Goal: Task Accomplishment & Management: Manage account settings

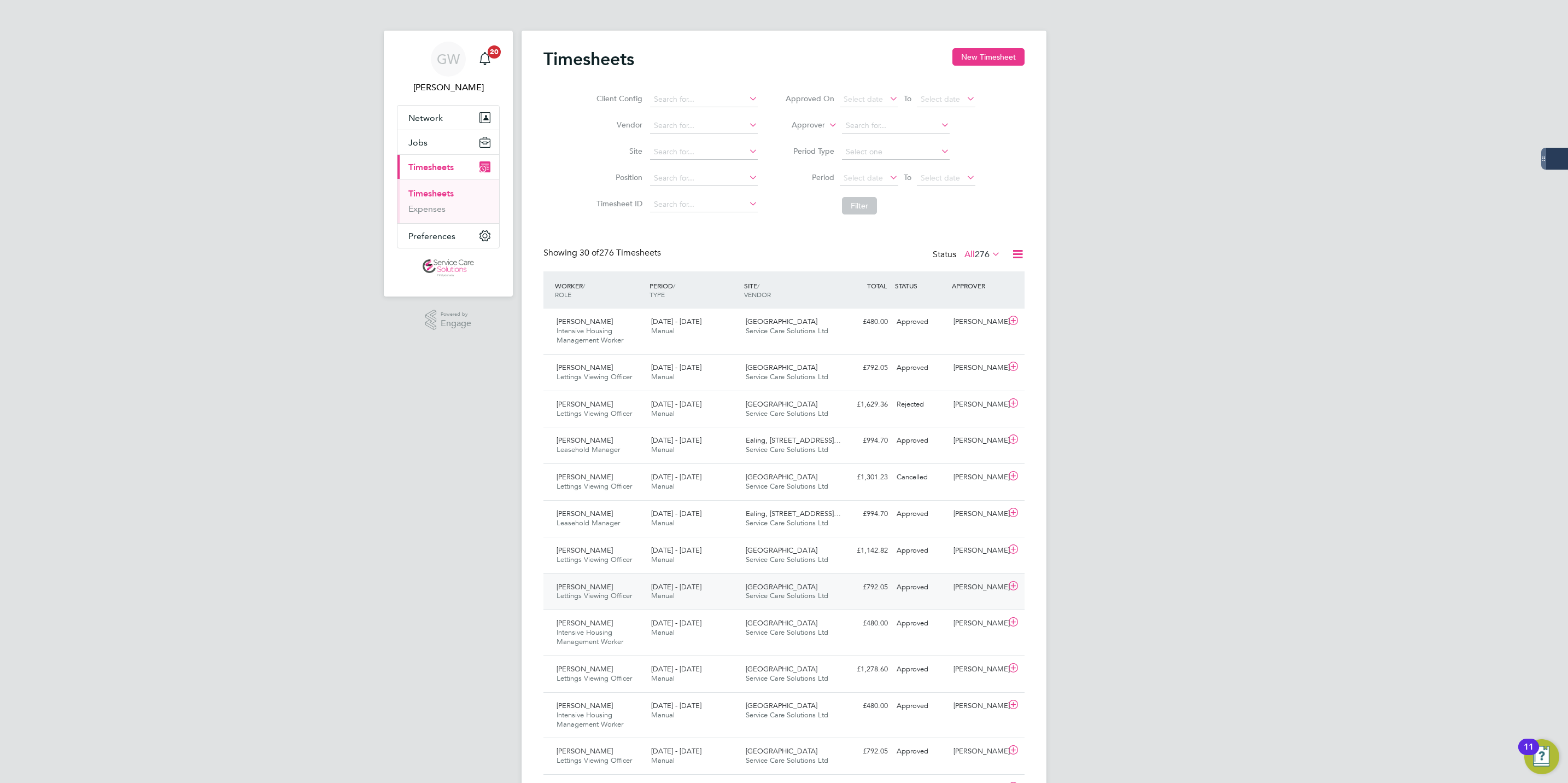
click at [715, 593] on div "8 - 14 Sep 2025 Manual" at bounding box center [694, 592] width 95 height 27
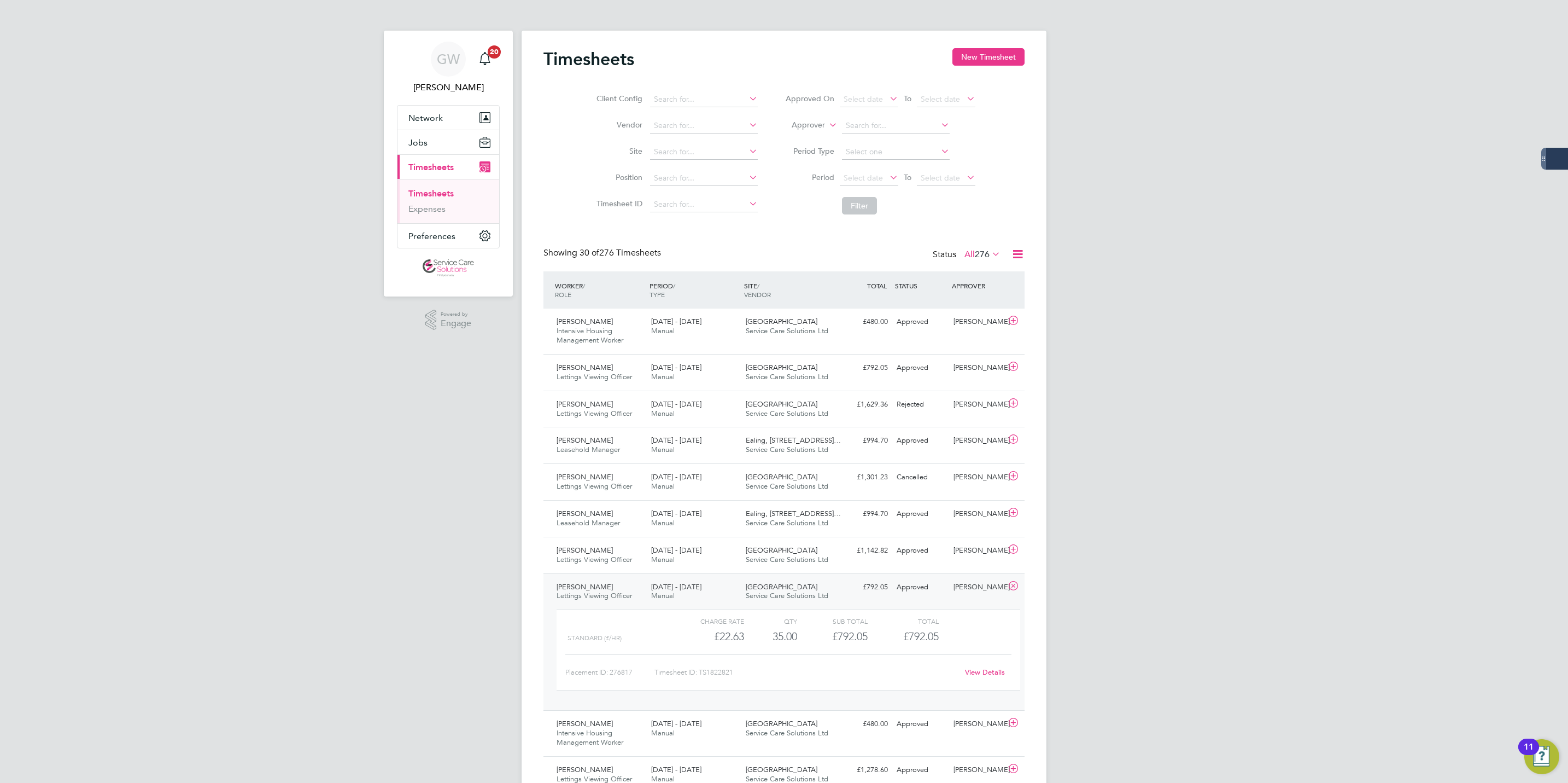
click at [1012, 585] on icon at bounding box center [1013, 586] width 14 height 9
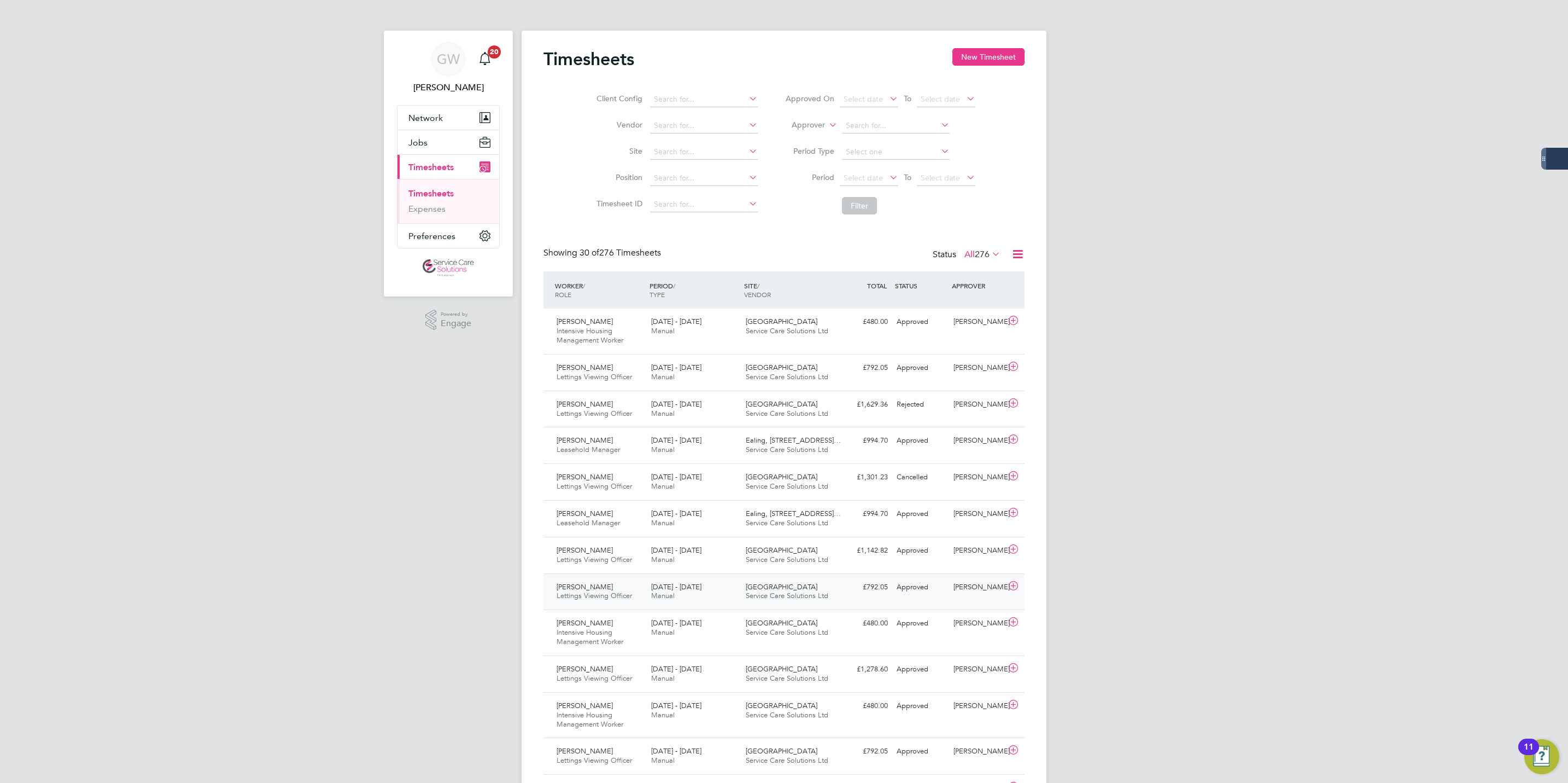
click at [881, 591] on div "£792.05 Approved" at bounding box center [864, 587] width 57 height 18
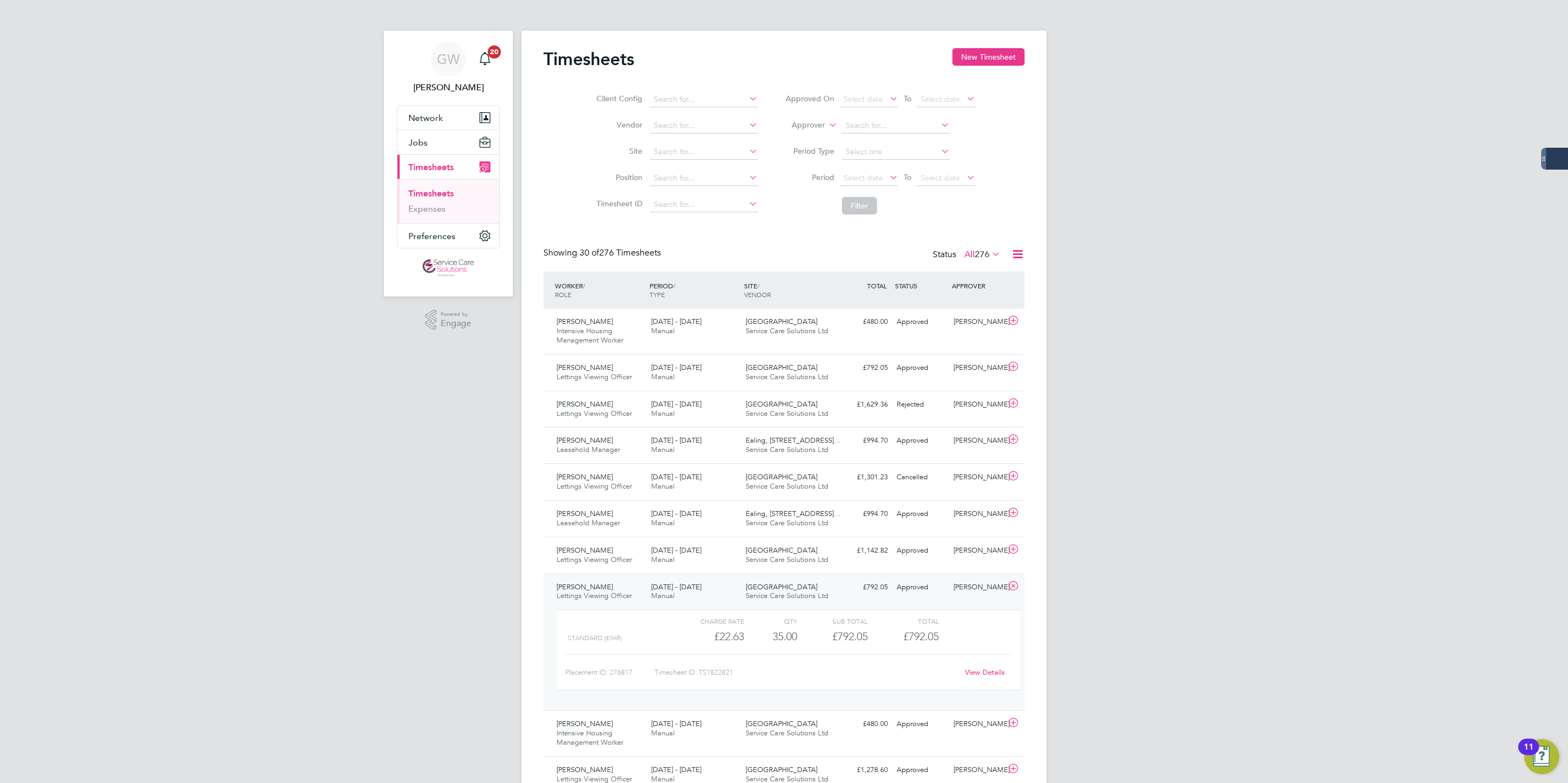
click at [891, 590] on div "£792.05 Approved" at bounding box center [864, 587] width 57 height 18
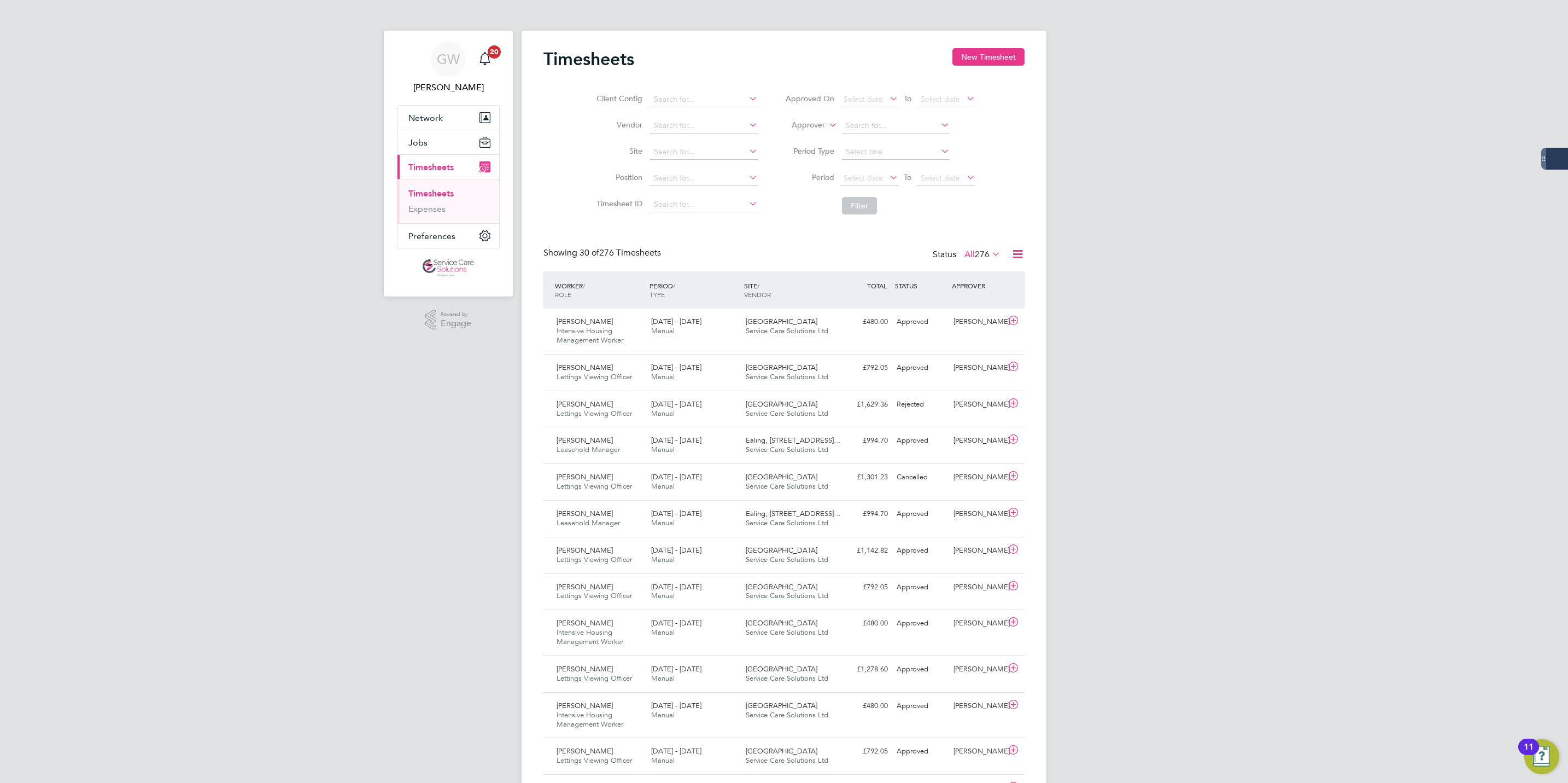
click at [228, 470] on div "GW George Westhead Notifications 20 Applications: Network Businesses Sites Work…" at bounding box center [784, 756] width 1568 height 1514
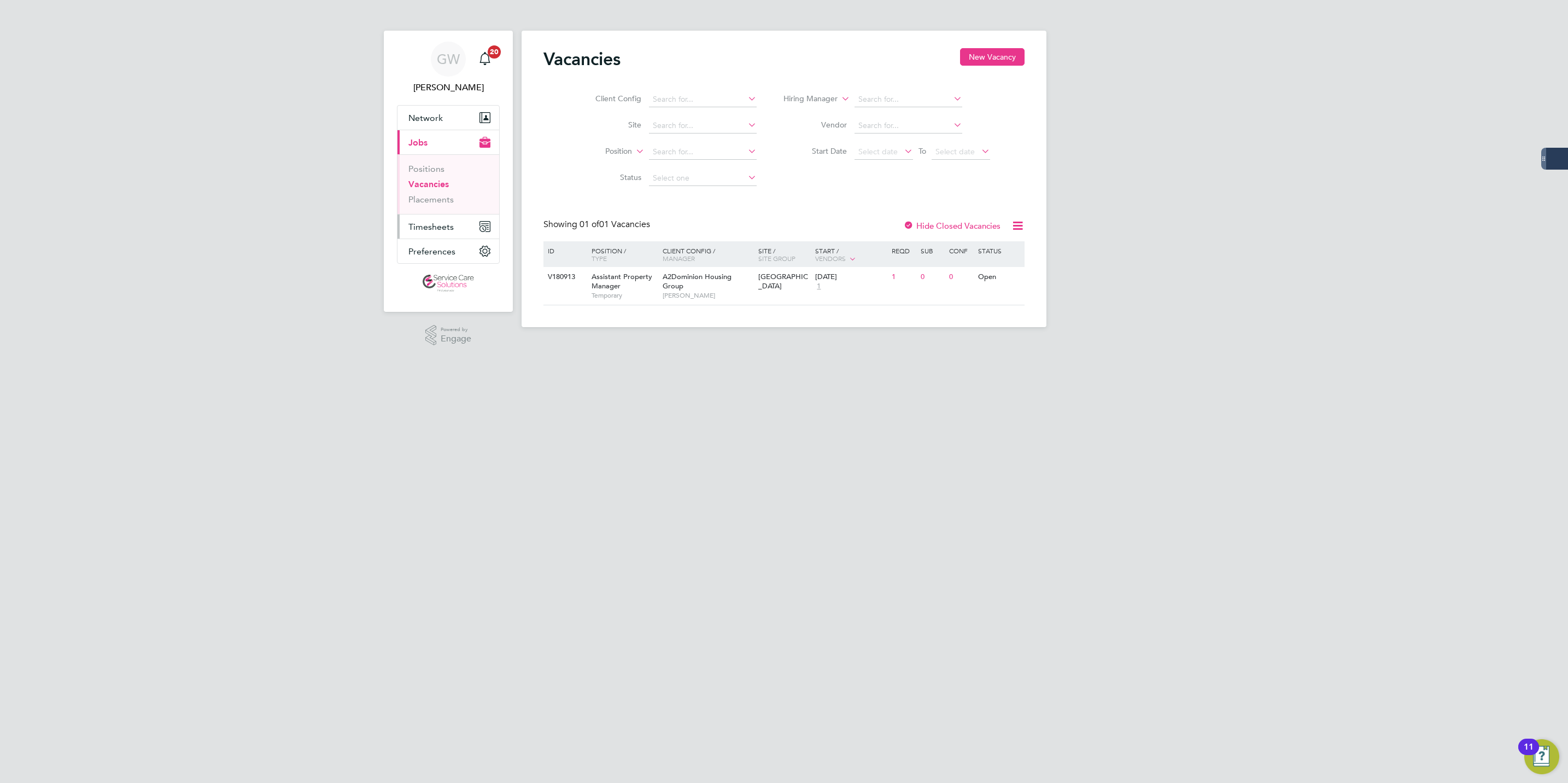
click at [432, 231] on span "Timesheets" at bounding box center [431, 227] width 45 height 10
click at [442, 191] on link "Timesheets" at bounding box center [431, 194] width 45 height 10
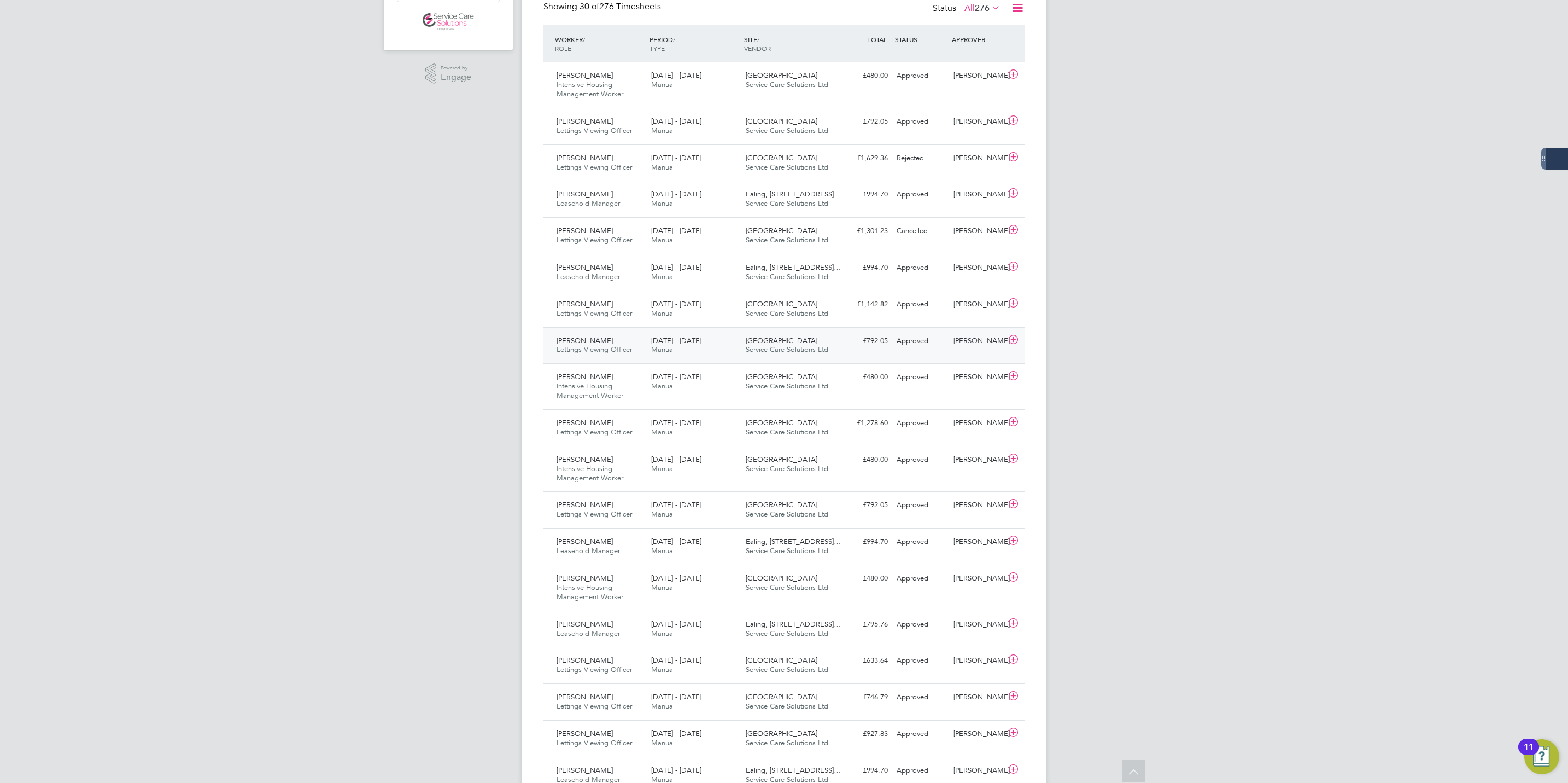
click at [632, 348] on span "Lettings Viewing Officer" at bounding box center [594, 349] width 76 height 9
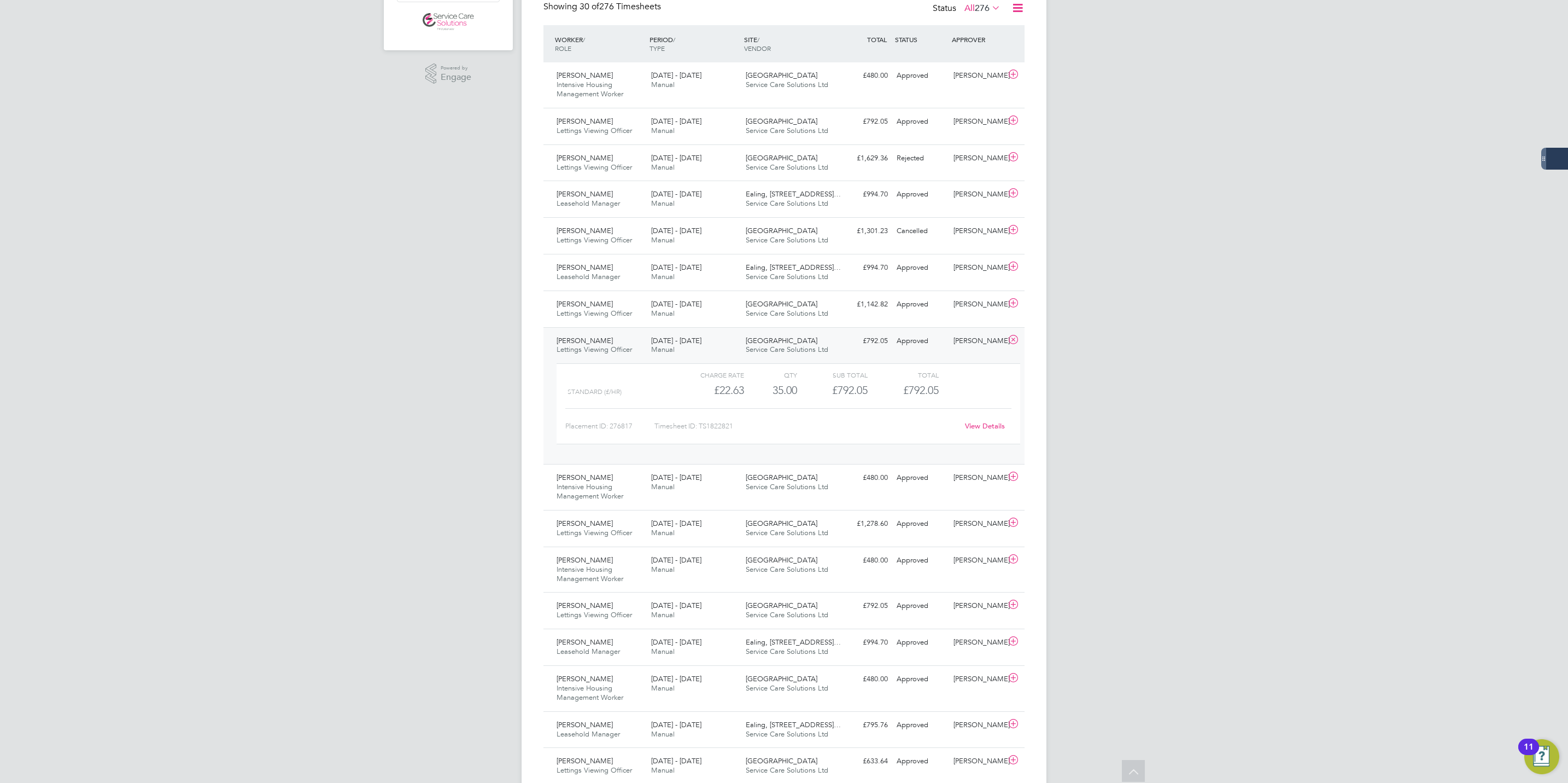
click at [972, 430] on link "View Details" at bounding box center [985, 426] width 40 height 9
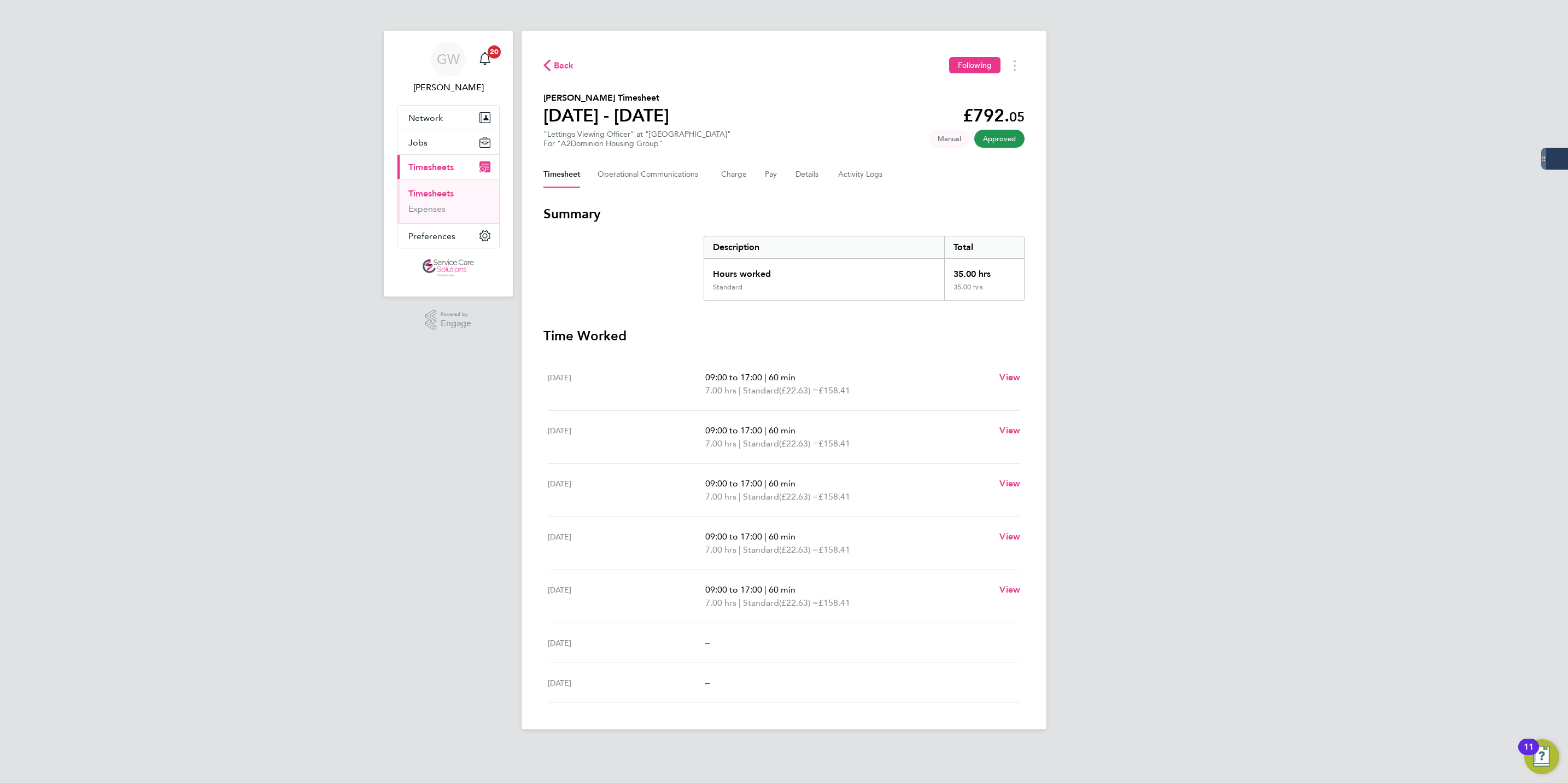
click at [568, 66] on span "Back" at bounding box center [564, 65] width 20 height 13
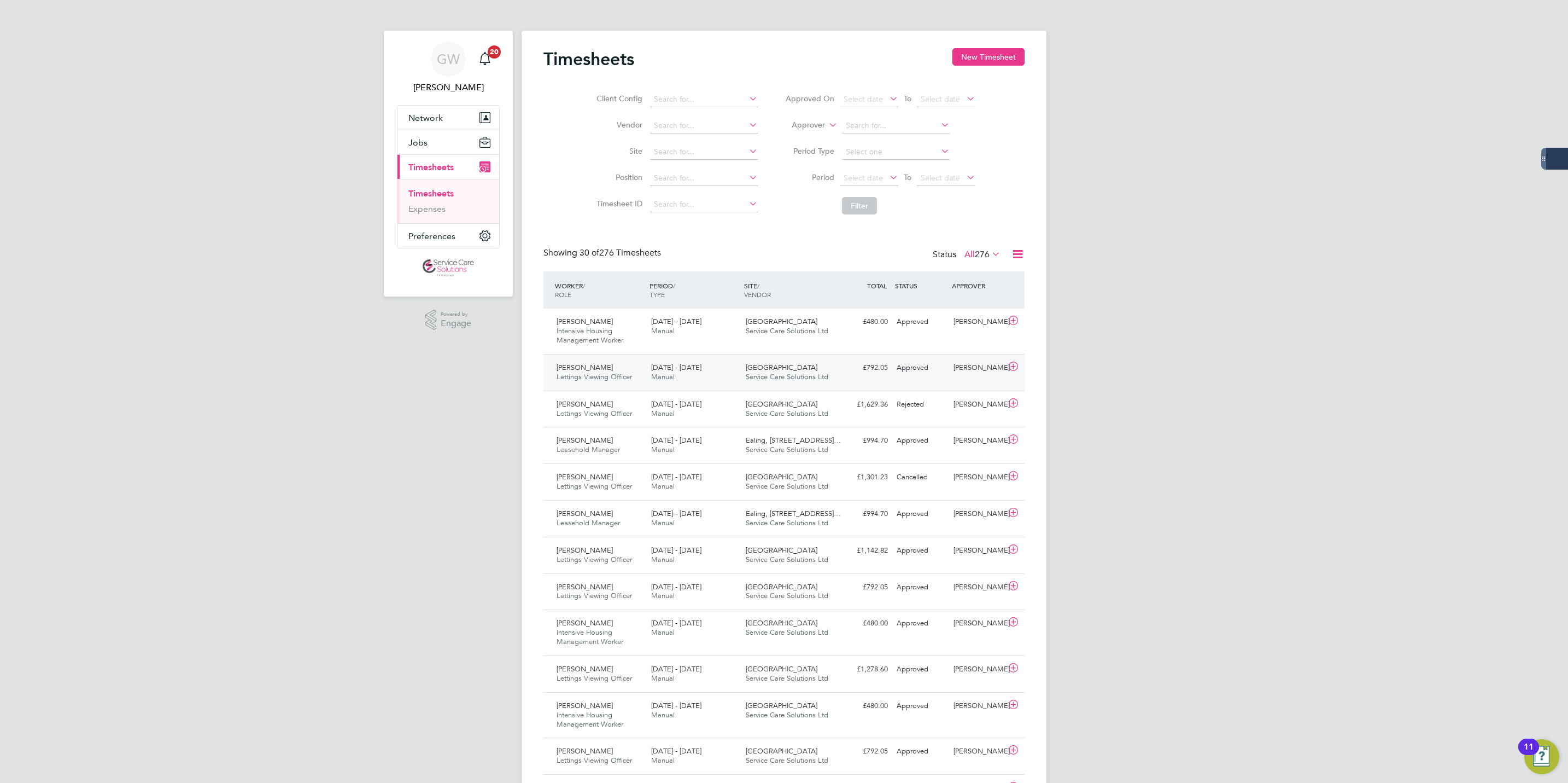
click at [639, 375] on div "Erica Raymond Lettings Viewing Officer 15 - 21 Sep 2025" at bounding box center [599, 372] width 95 height 27
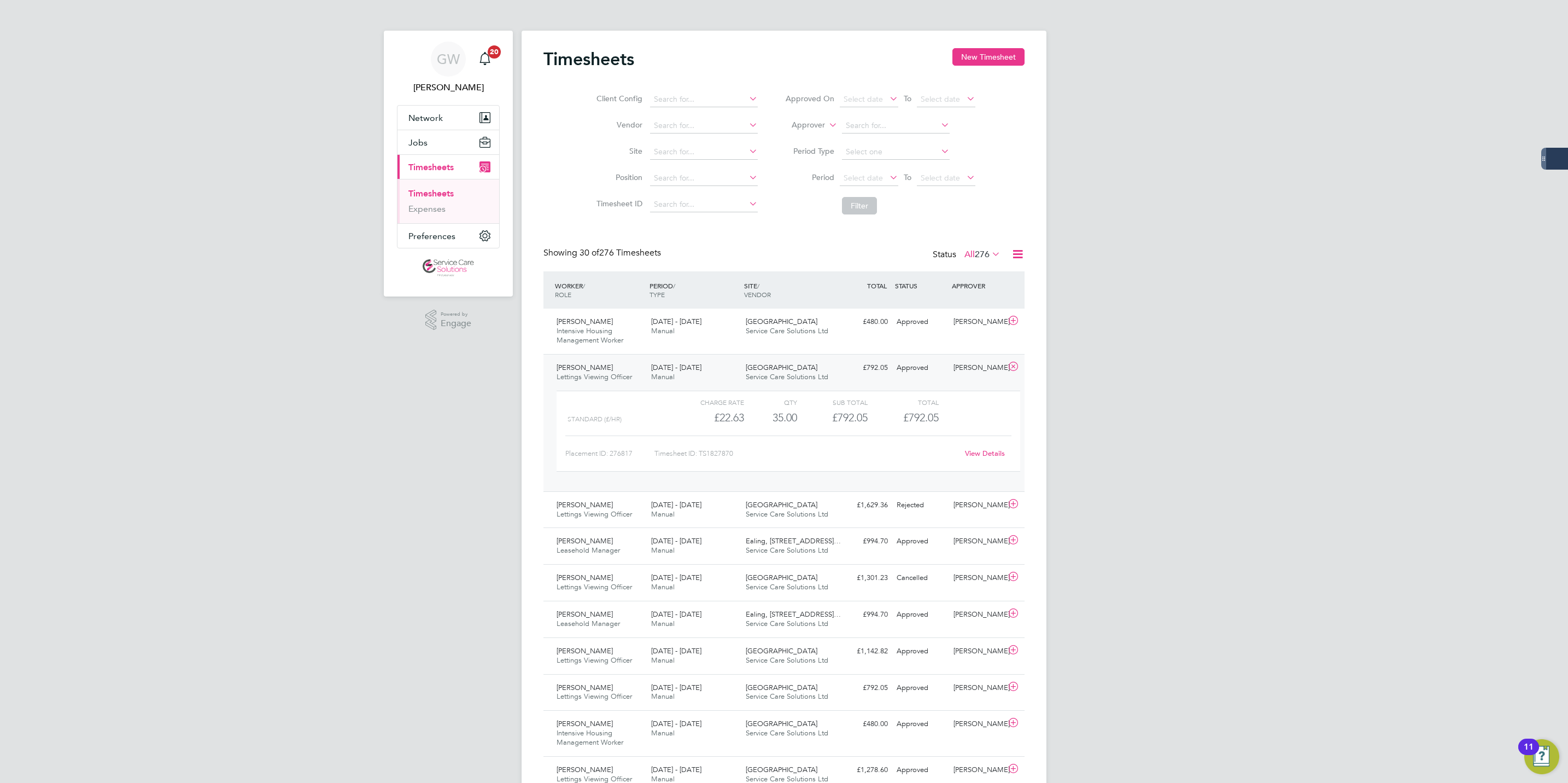
click at [975, 453] on link "View Details" at bounding box center [985, 453] width 40 height 9
